Goal: Check status

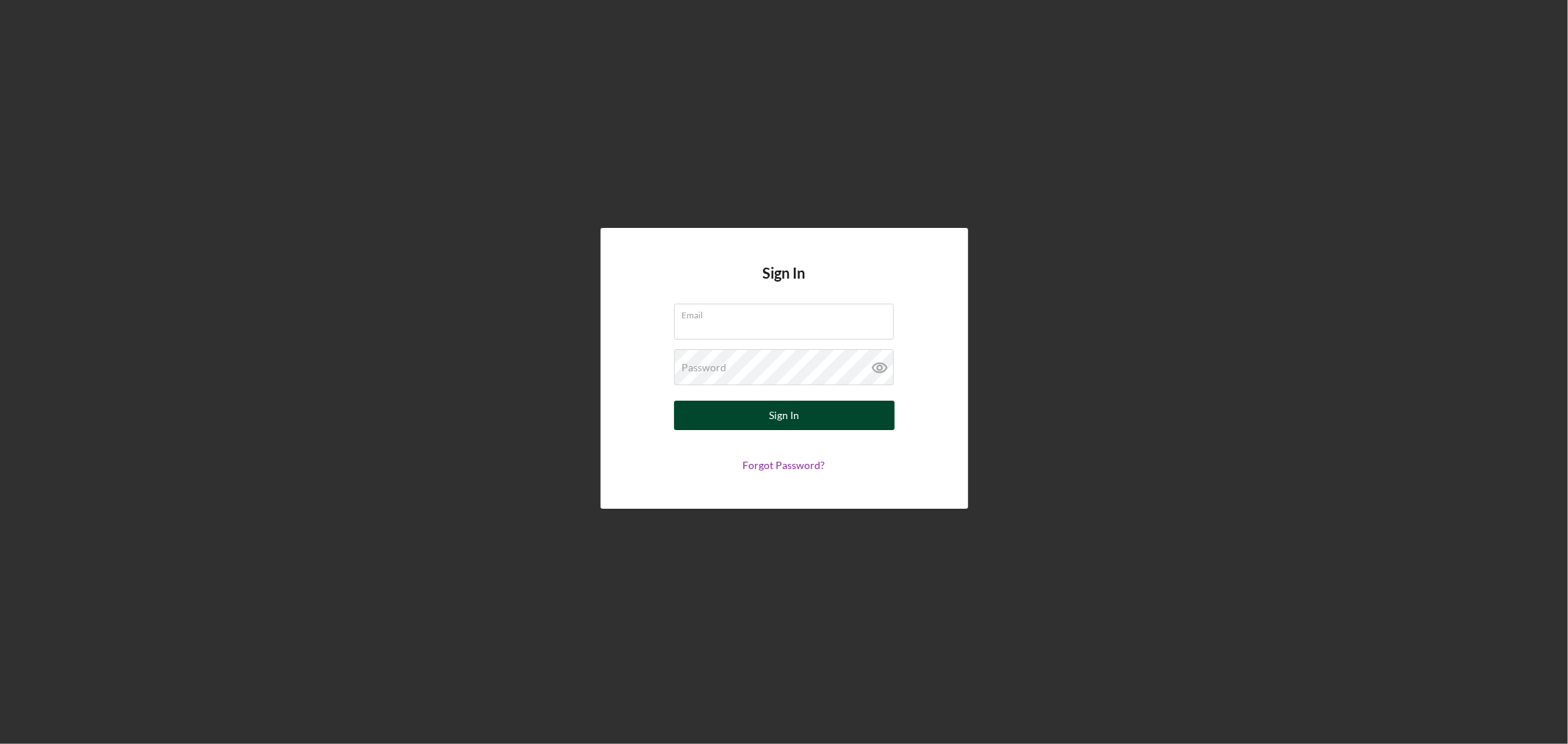
type input "[PERSON_NAME][EMAIL_ADDRESS][DOMAIN_NAME]"
click at [796, 412] on div "Sign In" at bounding box center [783, 416] width 30 height 29
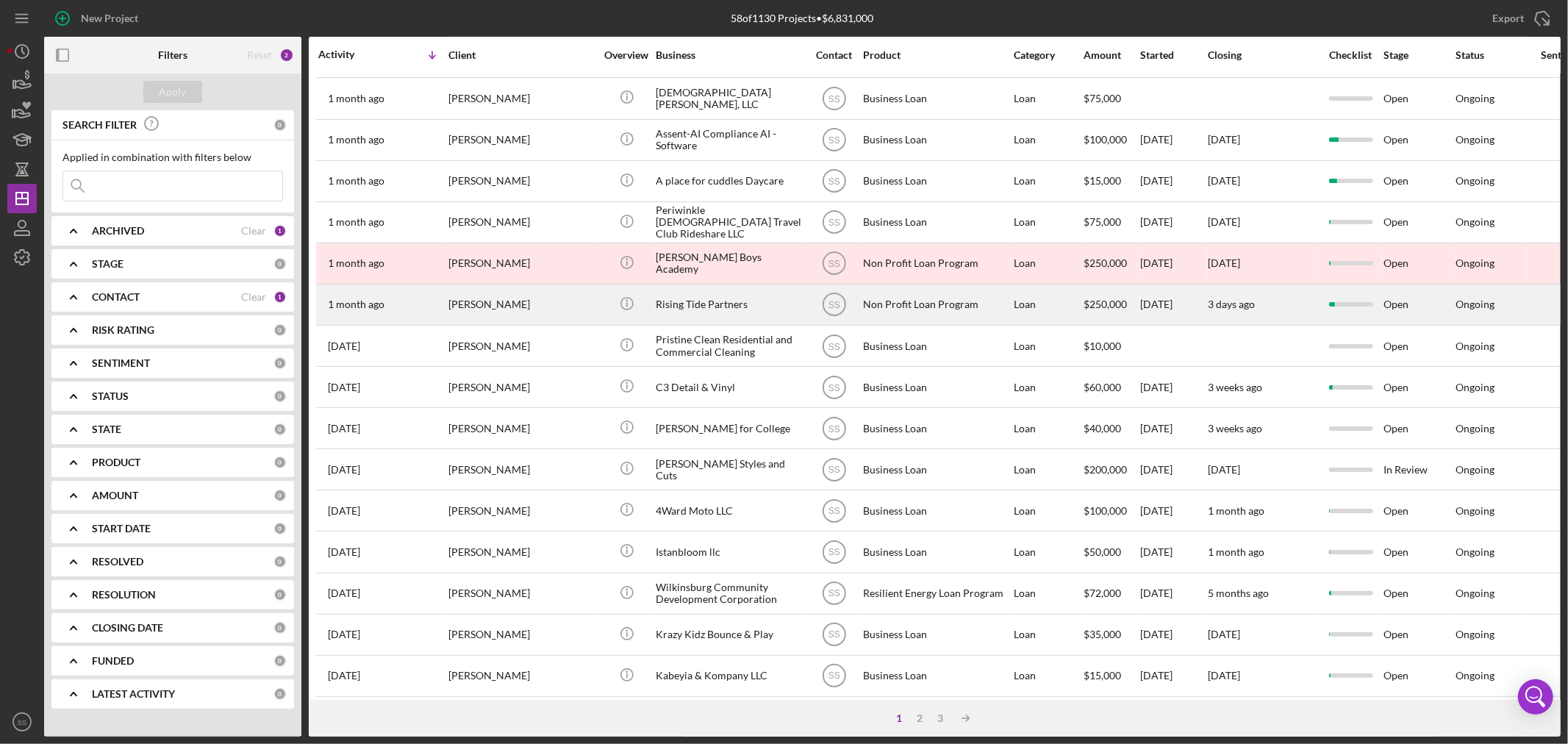
scroll to position [440, 0]
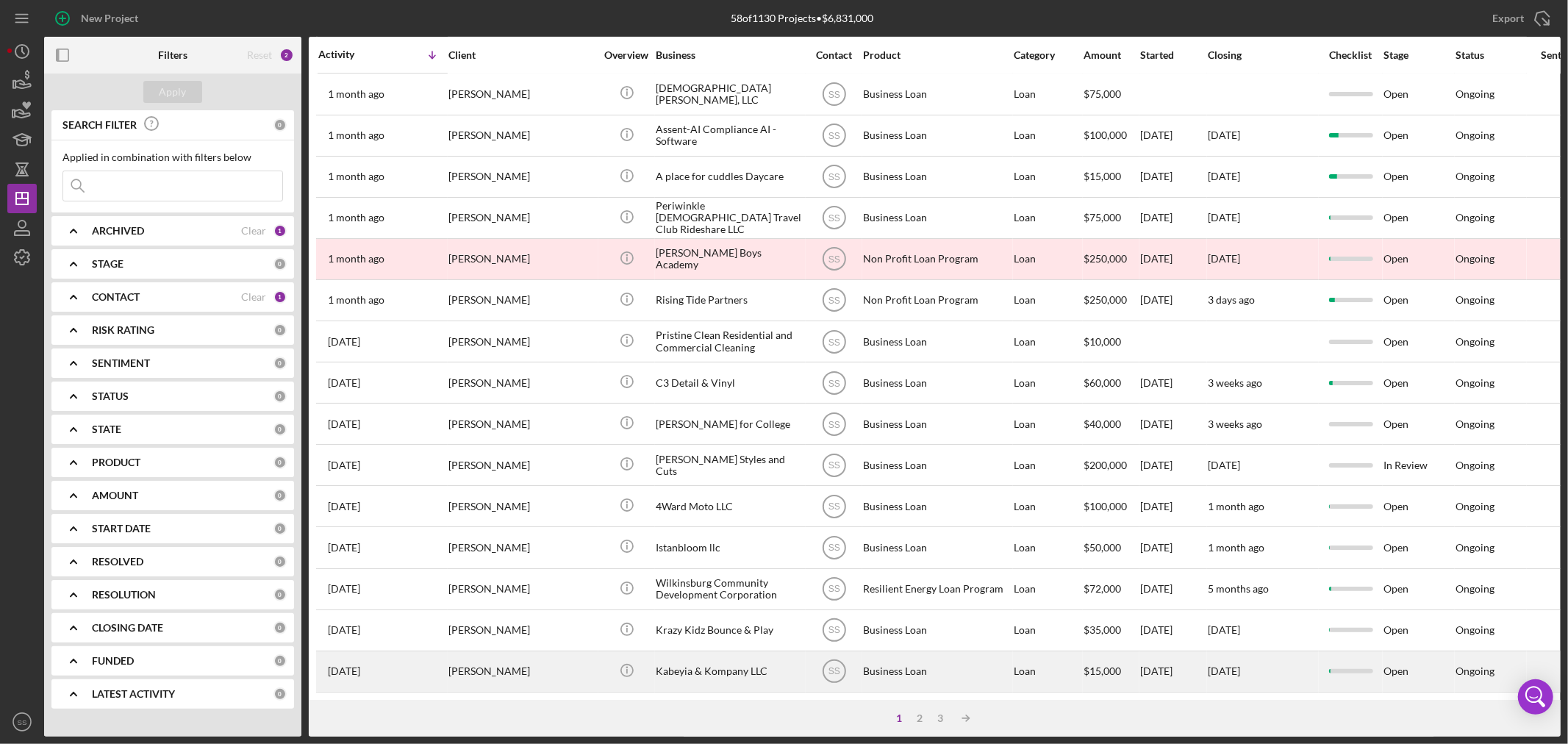
click at [729, 664] on div "Kabeyia & Kompany LLC" at bounding box center [729, 672] width 147 height 39
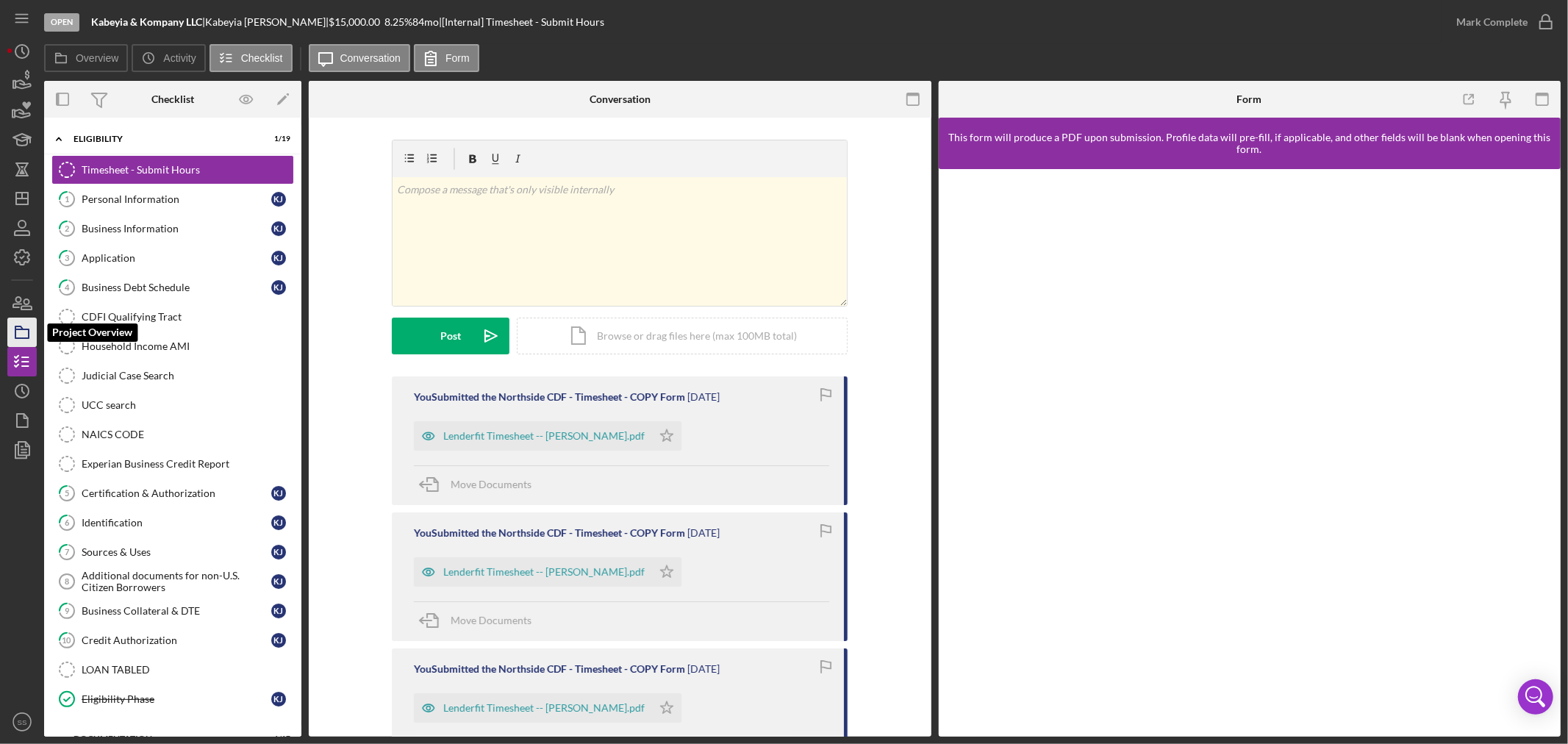
click at [10, 332] on icon "button" at bounding box center [23, 332] width 37 height 37
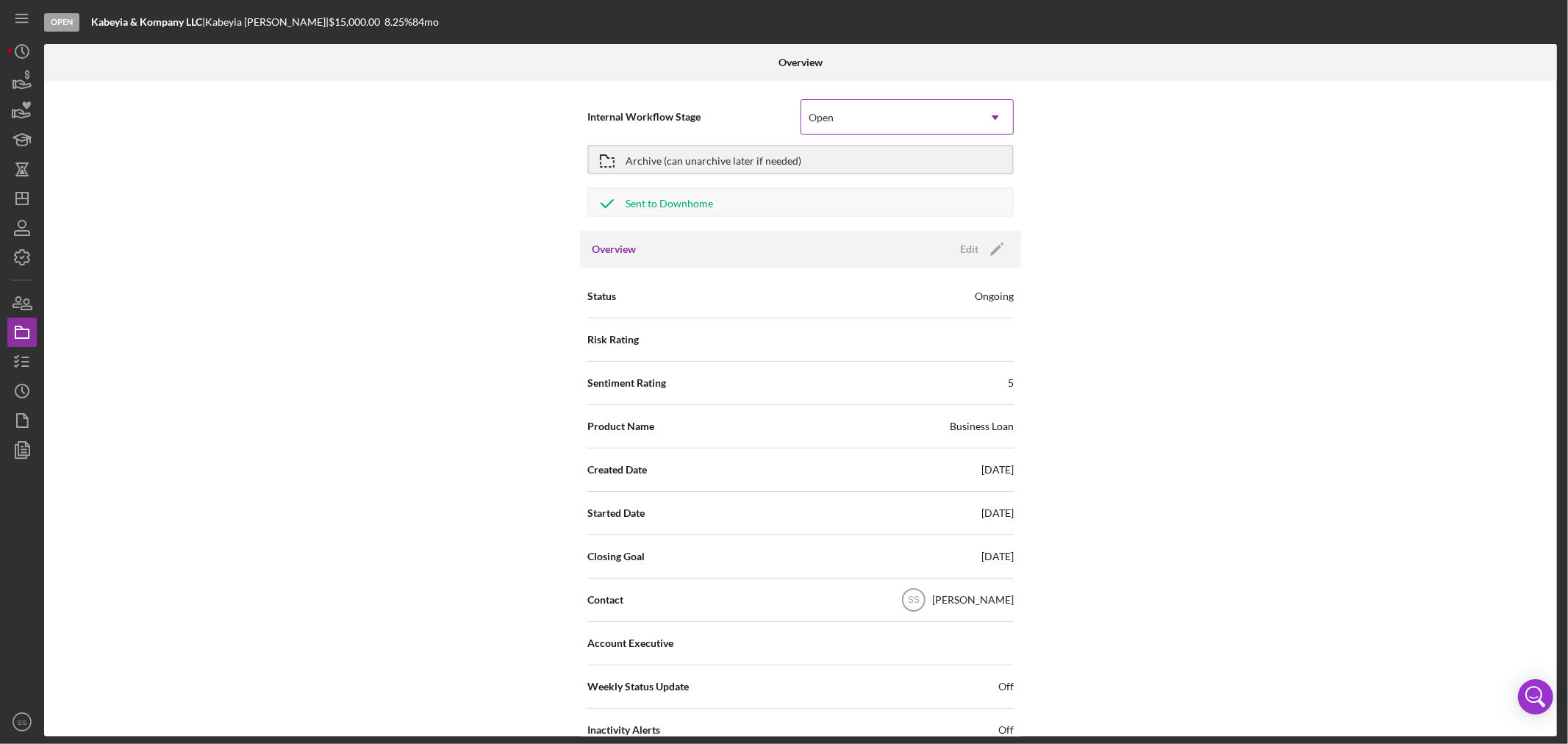
click at [841, 121] on div "Open" at bounding box center [890, 118] width 177 height 34
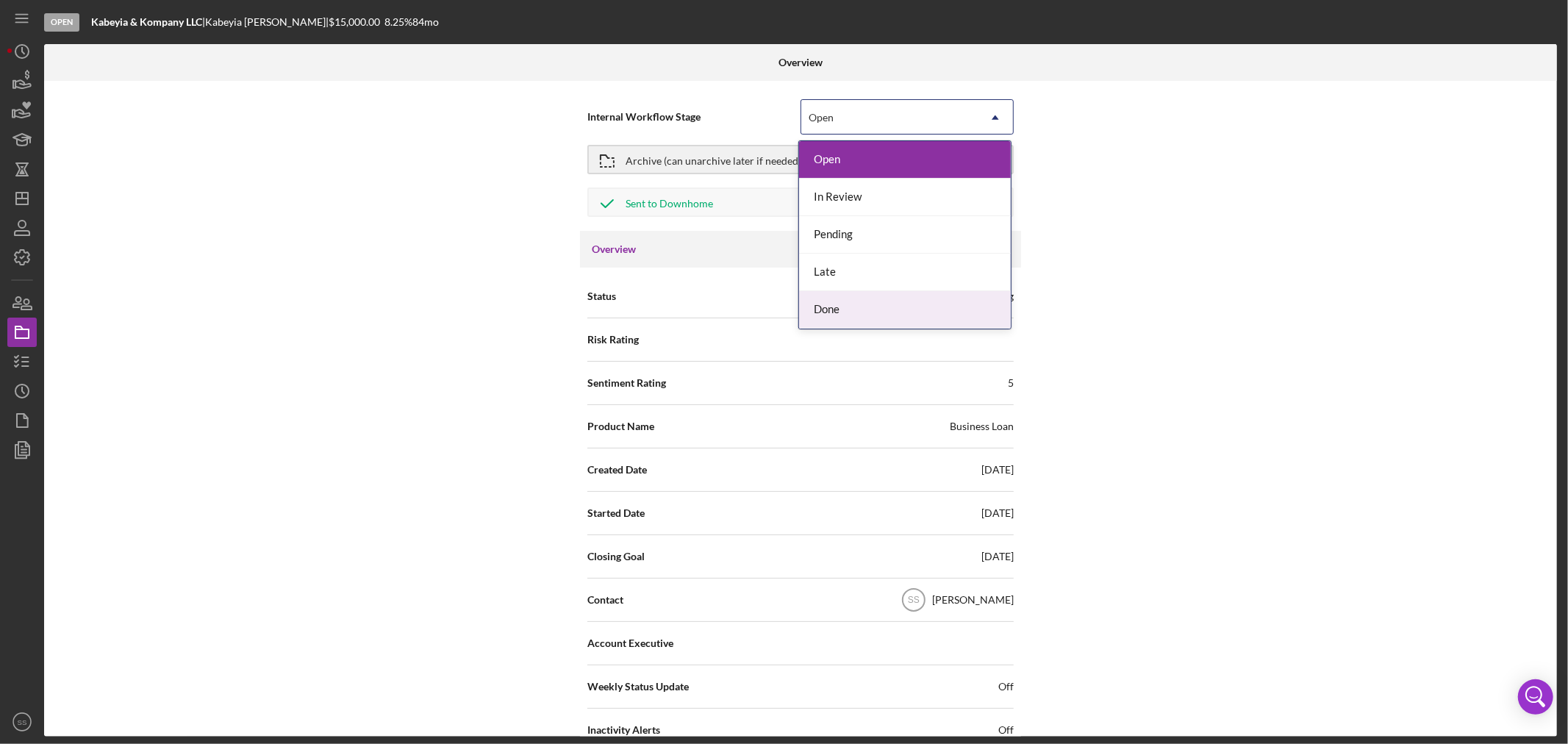
click at [833, 318] on div "Done" at bounding box center [905, 310] width 212 height 37
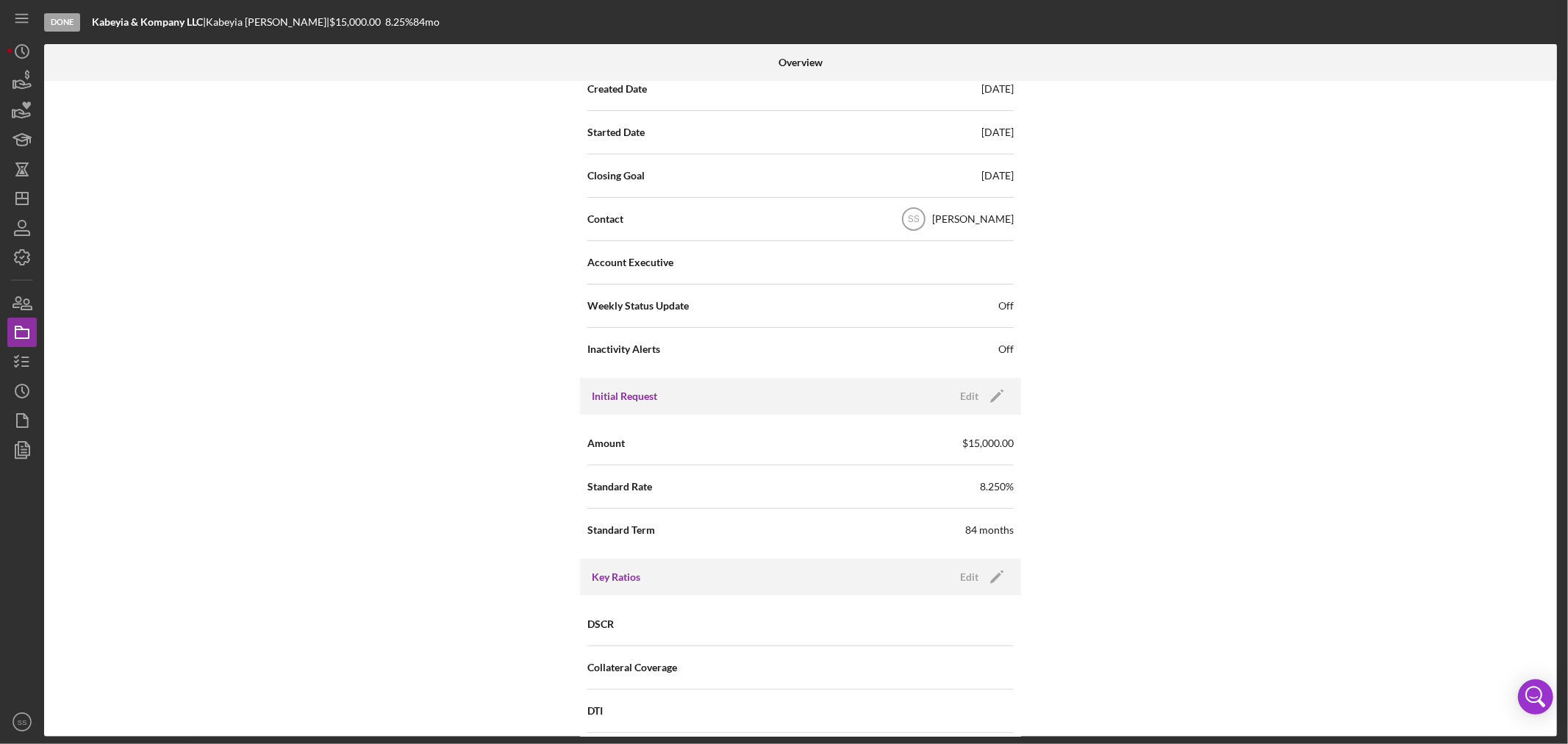
scroll to position [408, 0]
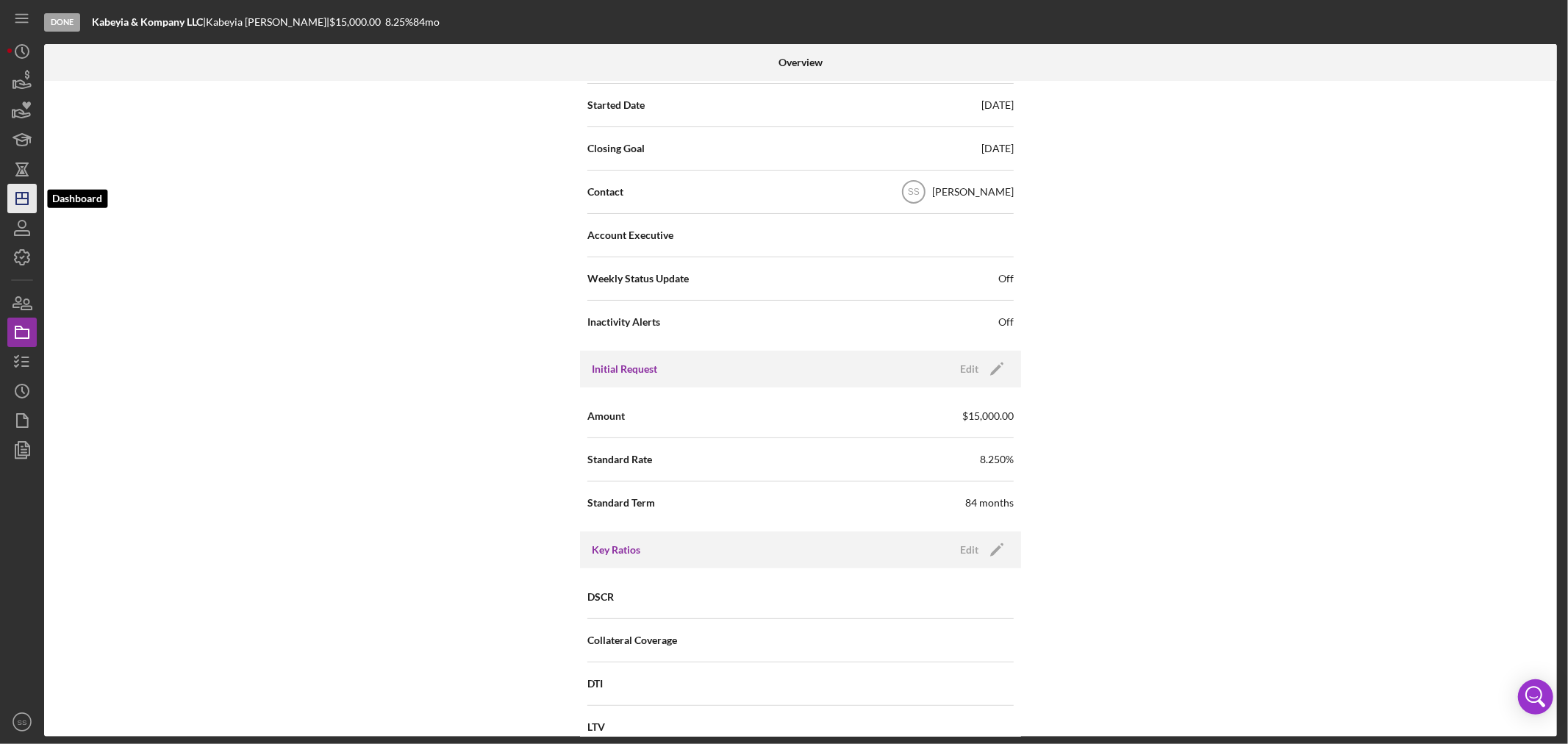
click at [29, 203] on icon "Icon/Dashboard" at bounding box center [23, 199] width 37 height 37
